Goal: Information Seeking & Learning: Learn about a topic

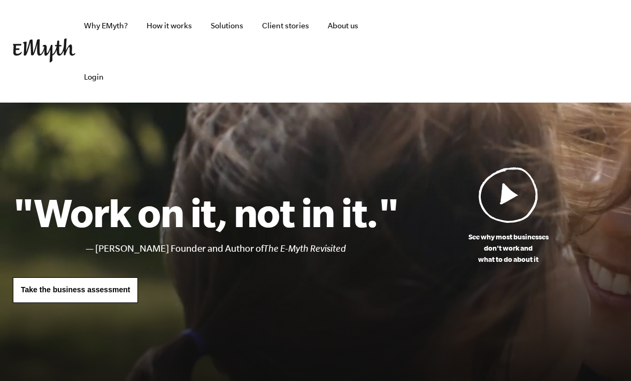
click at [280, 25] on link "Client stories" at bounding box center [285, 25] width 64 height 51
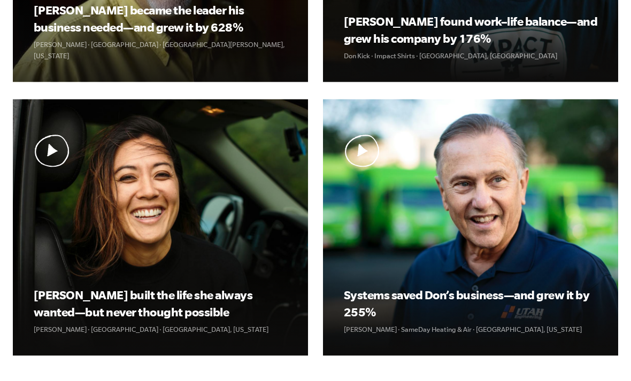
scroll to position [628, 0]
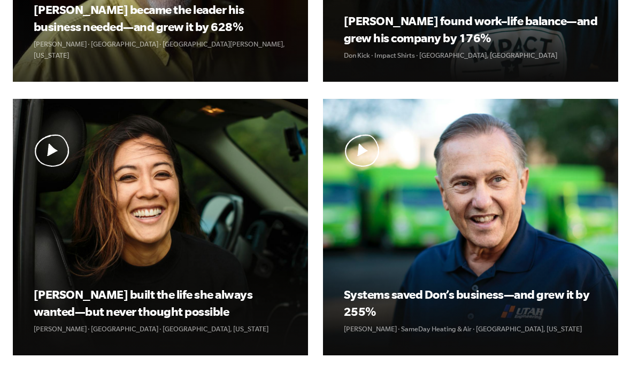
click at [0, 0] on img at bounding box center [0, 0] width 0 height 0
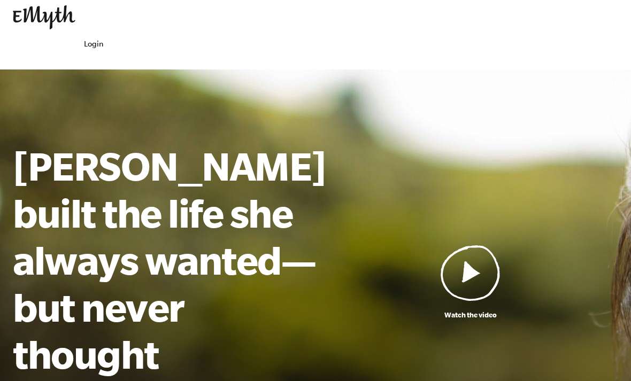
scroll to position [34, 0]
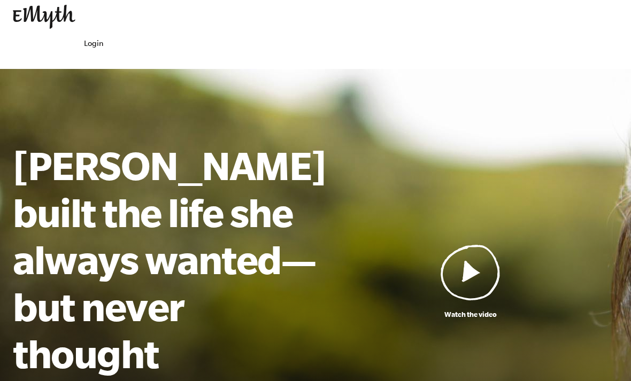
click at [472, 253] on img at bounding box center [471, 272] width 60 height 56
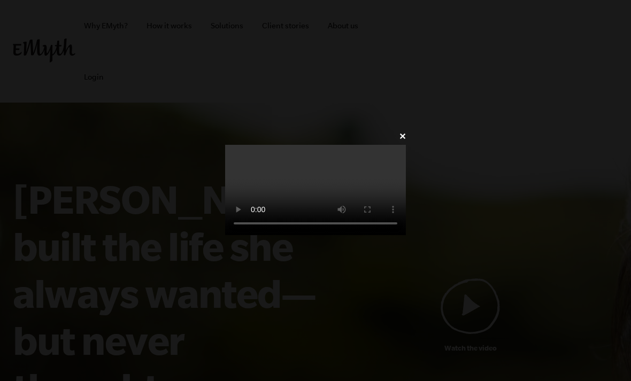
click at [281, 196] on video at bounding box center [315, 190] width 181 height 90
click at [322, 221] on video at bounding box center [315, 190] width 181 height 90
click at [314, 220] on video at bounding box center [315, 190] width 181 height 90
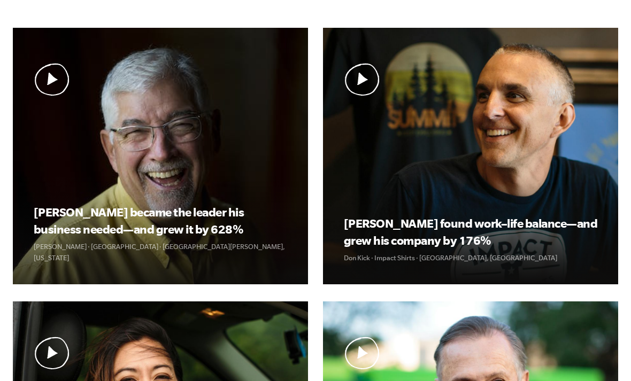
scroll to position [425, 0]
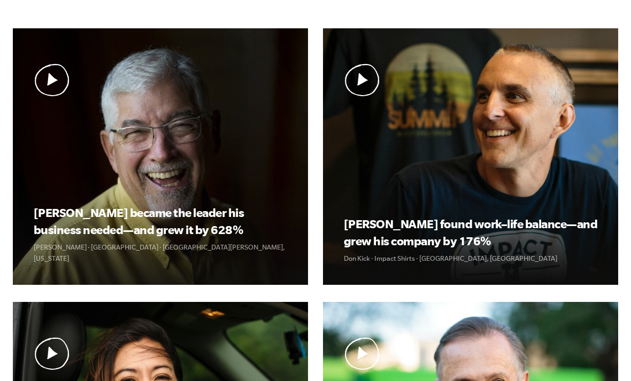
click at [0, 0] on img at bounding box center [0, 0] width 0 height 0
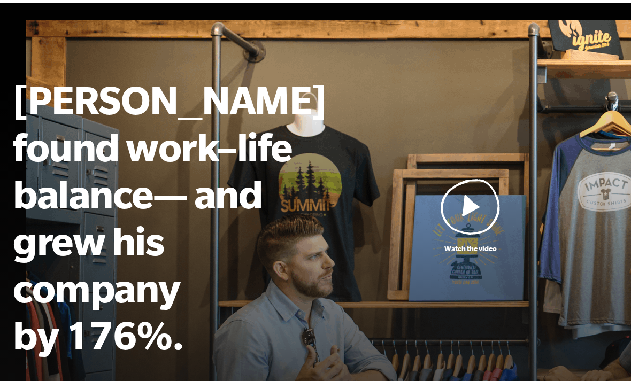
scroll to position [100, 0]
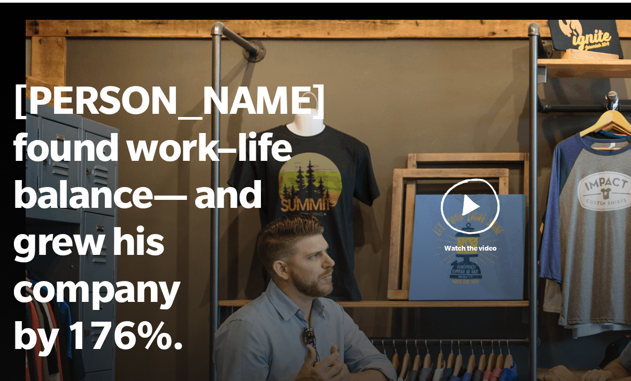
click at [468, 187] on img at bounding box center [471, 206] width 60 height 56
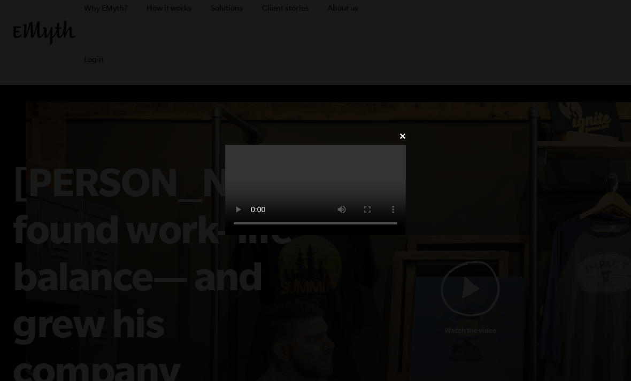
scroll to position [18, 0]
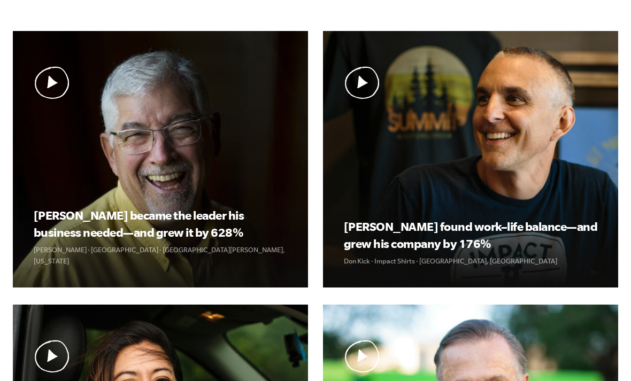
scroll to position [421, 0]
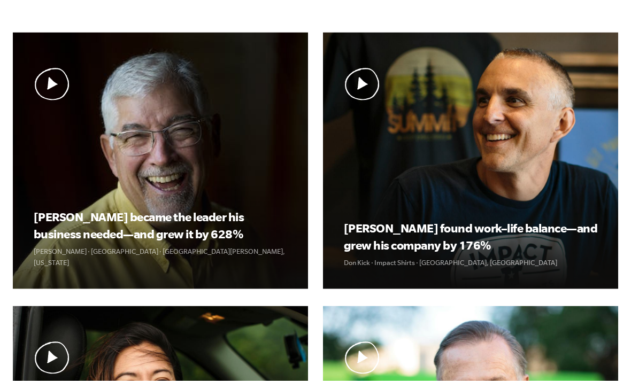
click at [0, 0] on img at bounding box center [0, 0] width 0 height 0
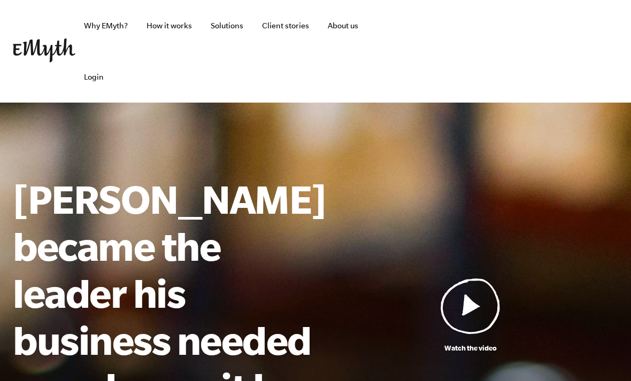
click at [466, 285] on img at bounding box center [471, 306] width 60 height 56
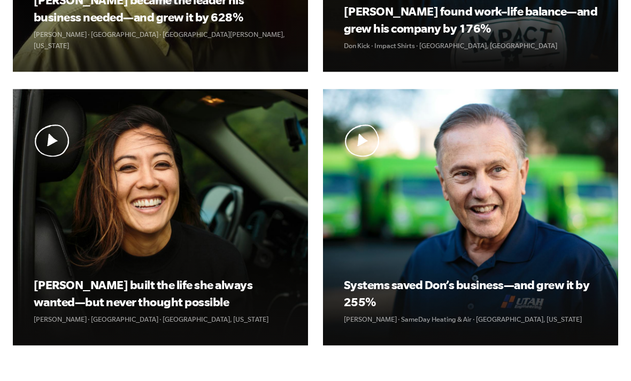
scroll to position [639, 0]
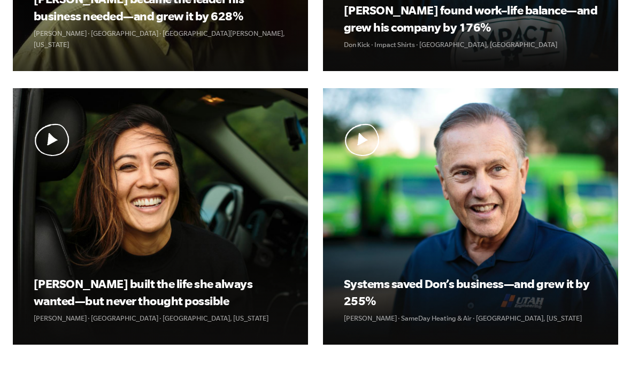
click at [0, 0] on img at bounding box center [0, 0] width 0 height 0
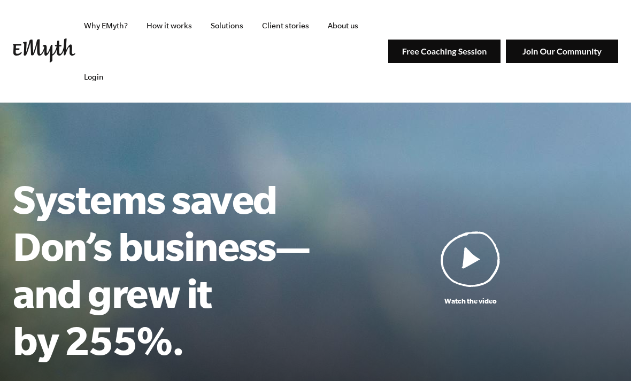
click at [355, 101] on ul "Why EMyth? How it works Solutions Client stories About us Login" at bounding box center [231, 51] width 313 height 103
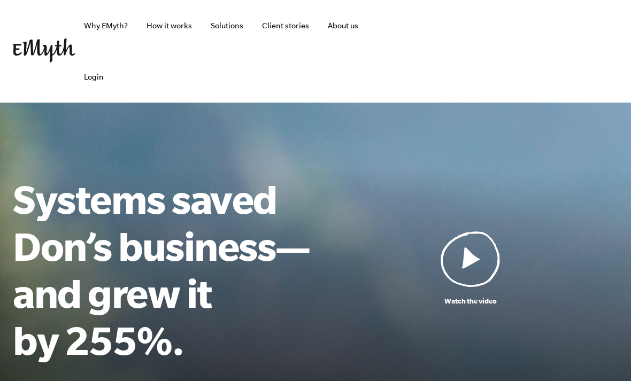
click at [459, 263] on img at bounding box center [471, 259] width 60 height 56
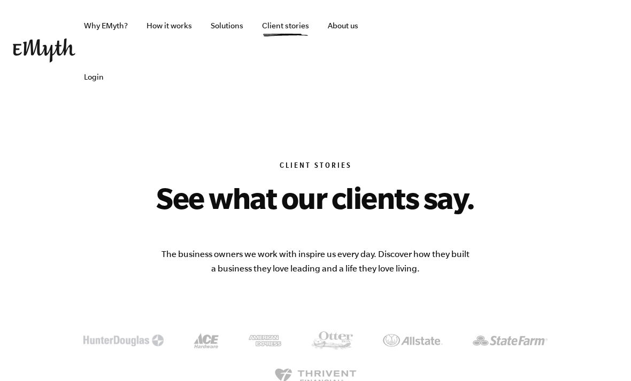
click at [173, 25] on link "How it works" at bounding box center [169, 25] width 63 height 51
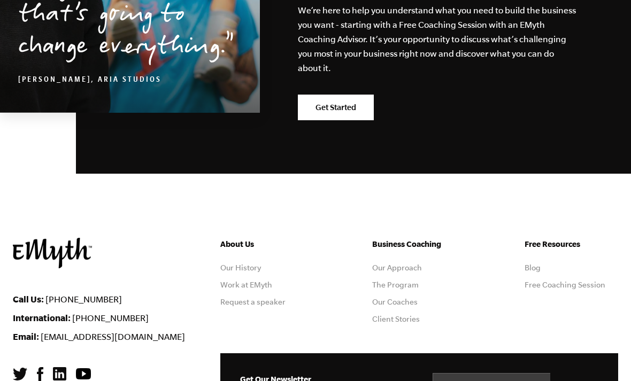
scroll to position [5375, 0]
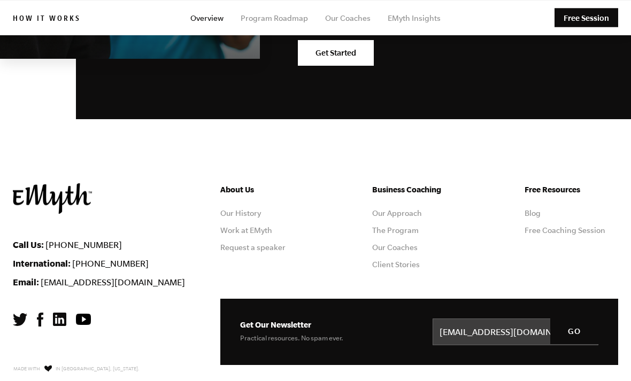
click at [42, 313] on img at bounding box center [40, 320] width 6 height 14
